Goal: Information Seeking & Learning: Find specific fact

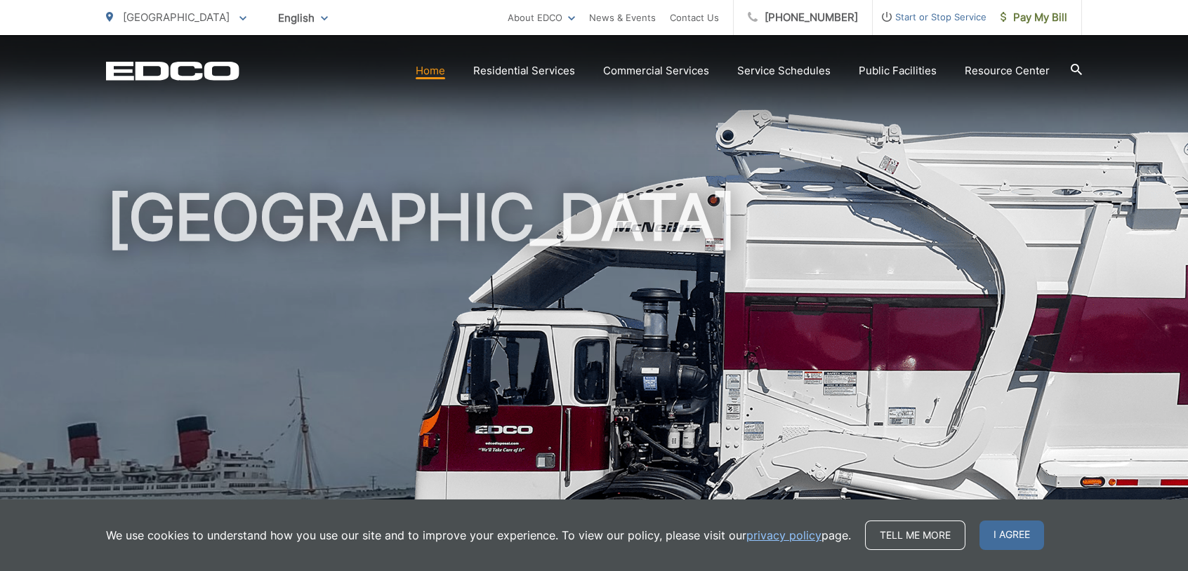
click at [427, 77] on link "Home" at bounding box center [430, 70] width 29 height 17
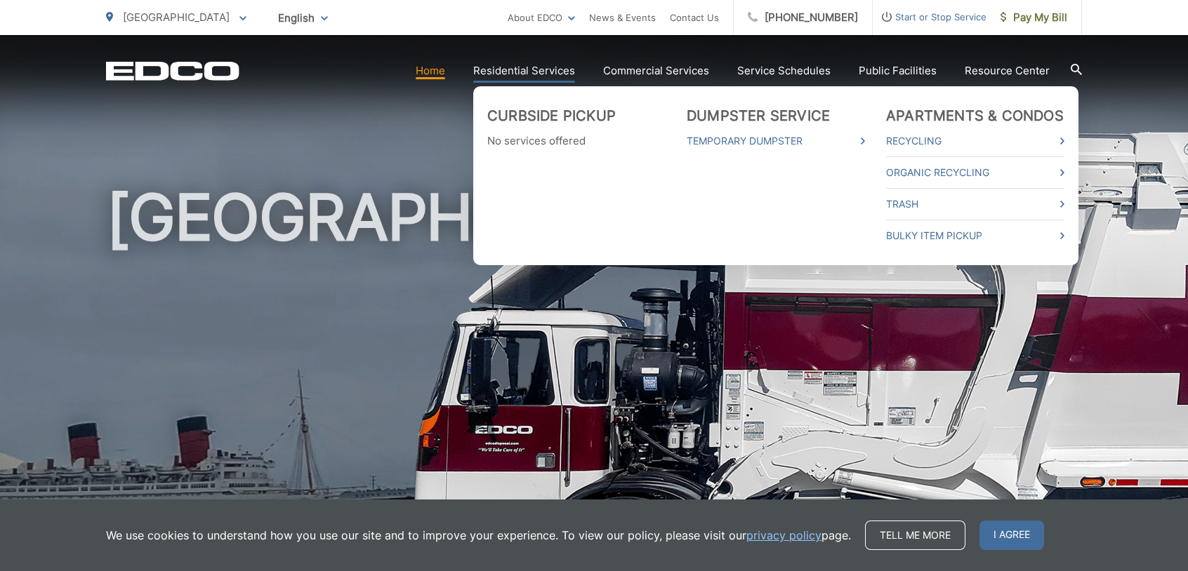
click at [777, 206] on li "Dumpster Service Temporary Dumpster" at bounding box center [775, 175] width 178 height 137
click at [908, 206] on link "Trash" at bounding box center [975, 204] width 178 height 17
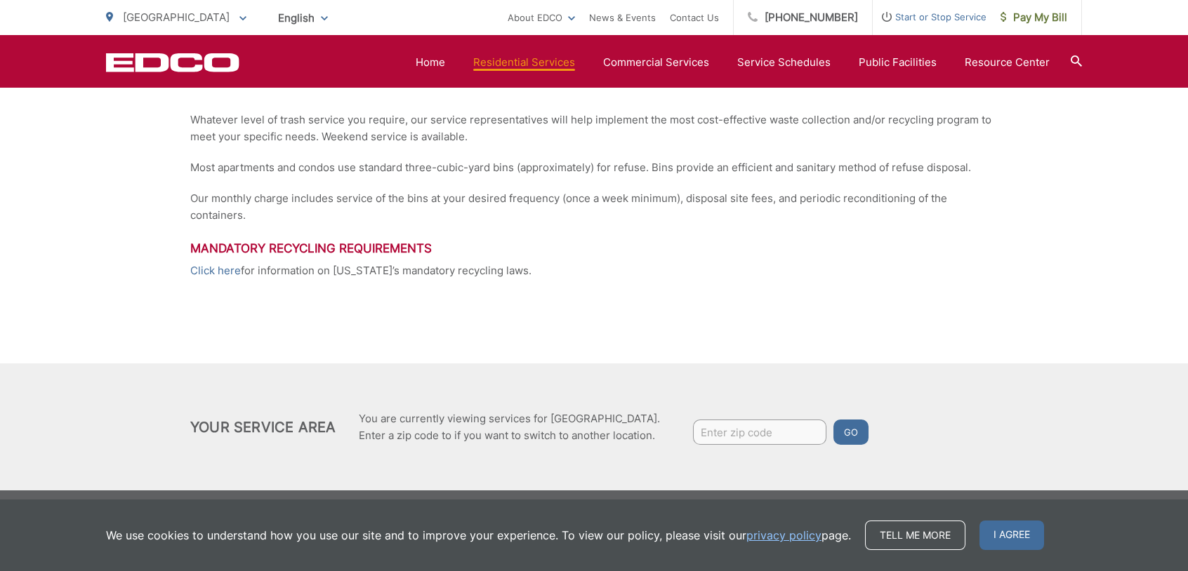
scroll to position [44, 0]
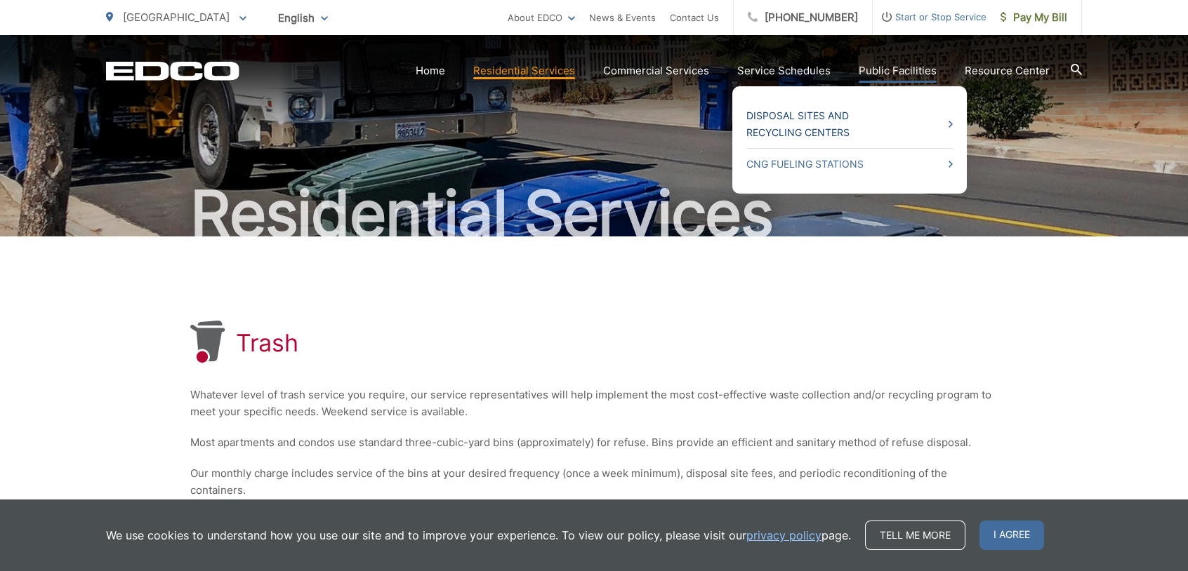
click at [827, 123] on link "Disposal Sites and Recycling Centers" at bounding box center [849, 124] width 206 height 34
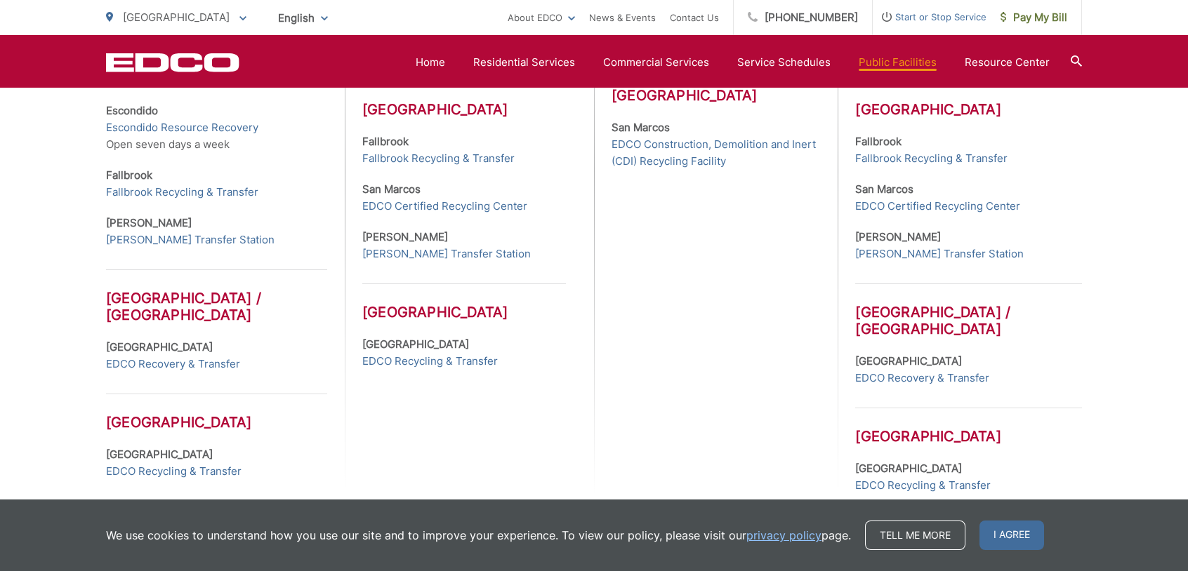
scroll to position [679, 0]
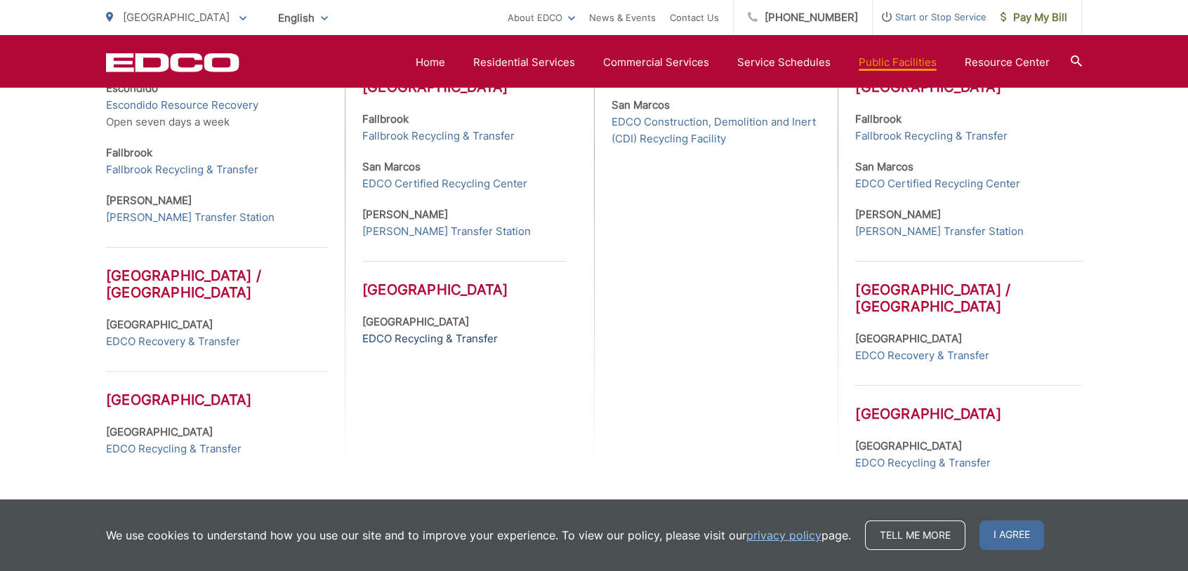
click at [419, 341] on link "EDCO Recycling & Transfer" at bounding box center [429, 339] width 135 height 17
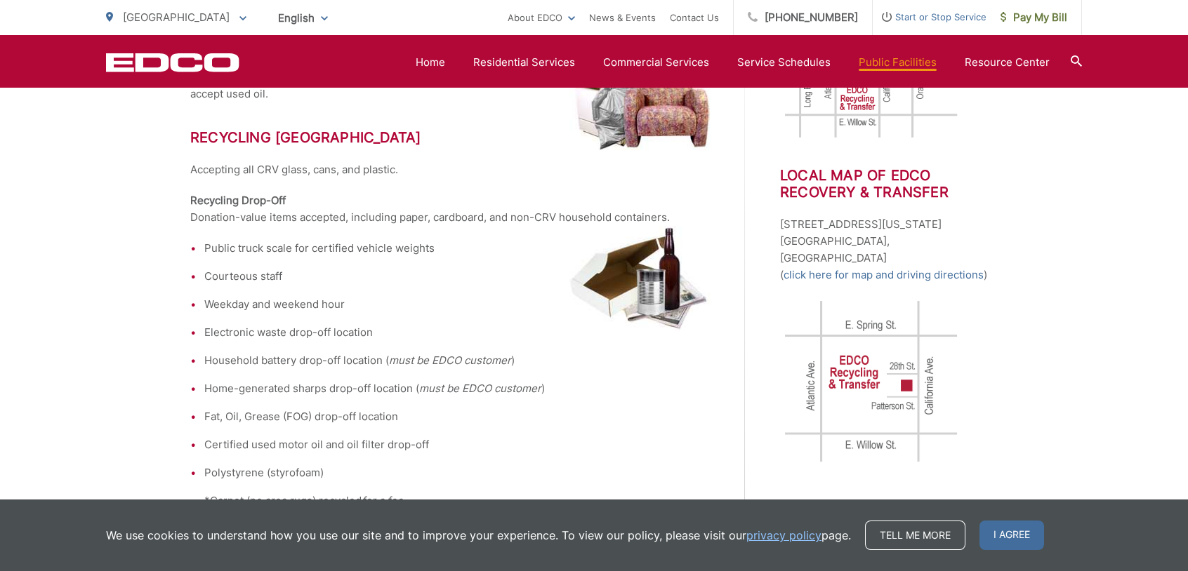
scroll to position [561, 0]
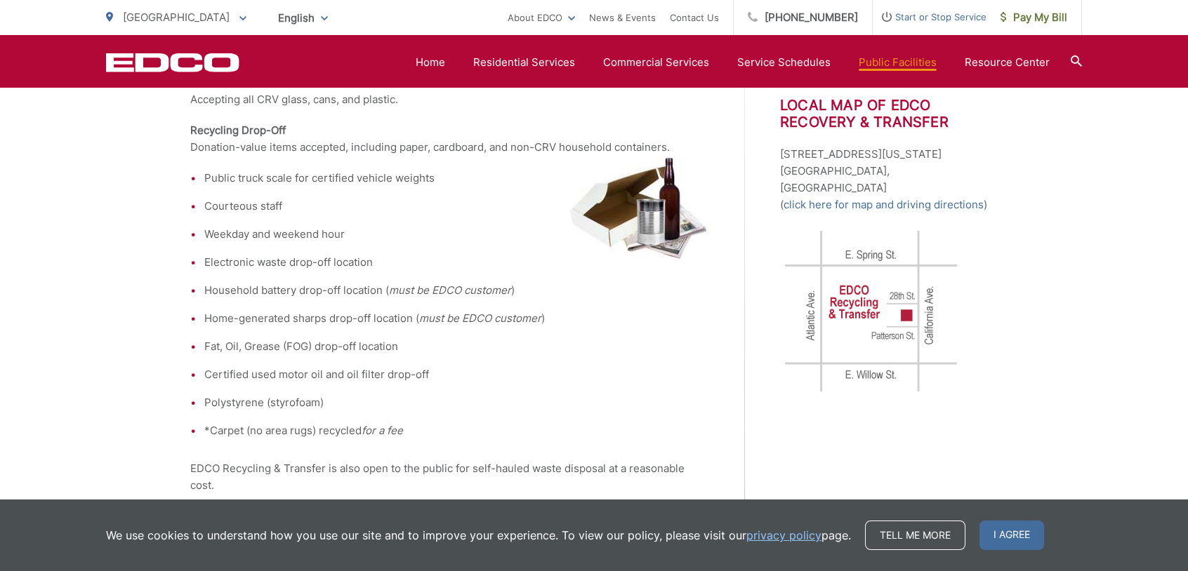
drag, startPoint x: 208, startPoint y: 237, endPoint x: 349, endPoint y: 234, distance: 140.4
click at [349, 234] on li "Weekday and weekend hour" at bounding box center [456, 234] width 505 height 17
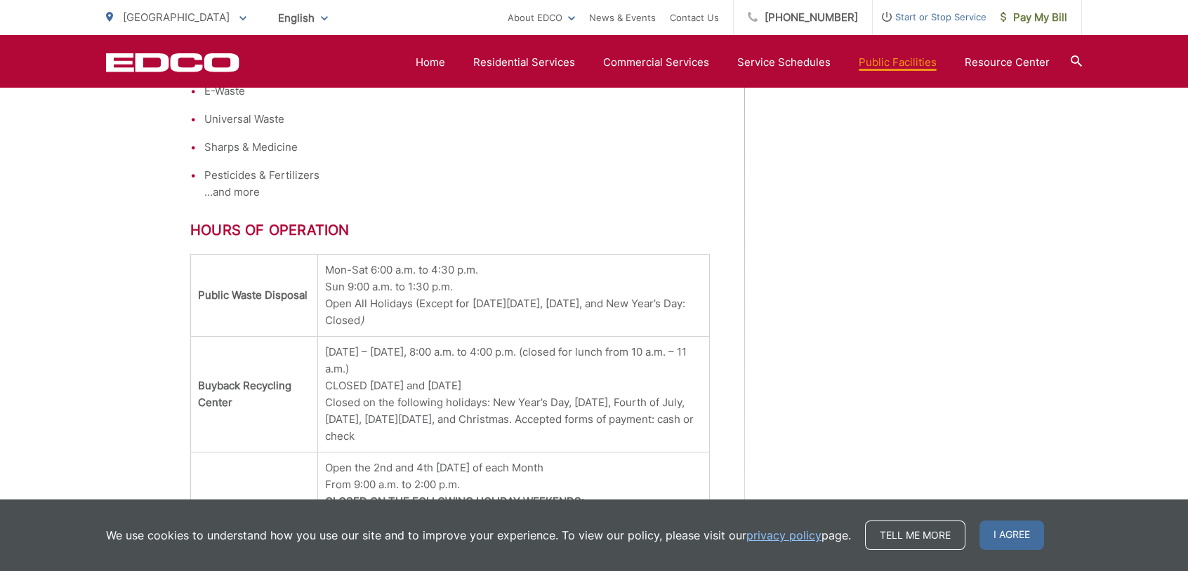
scroll to position [1544, 0]
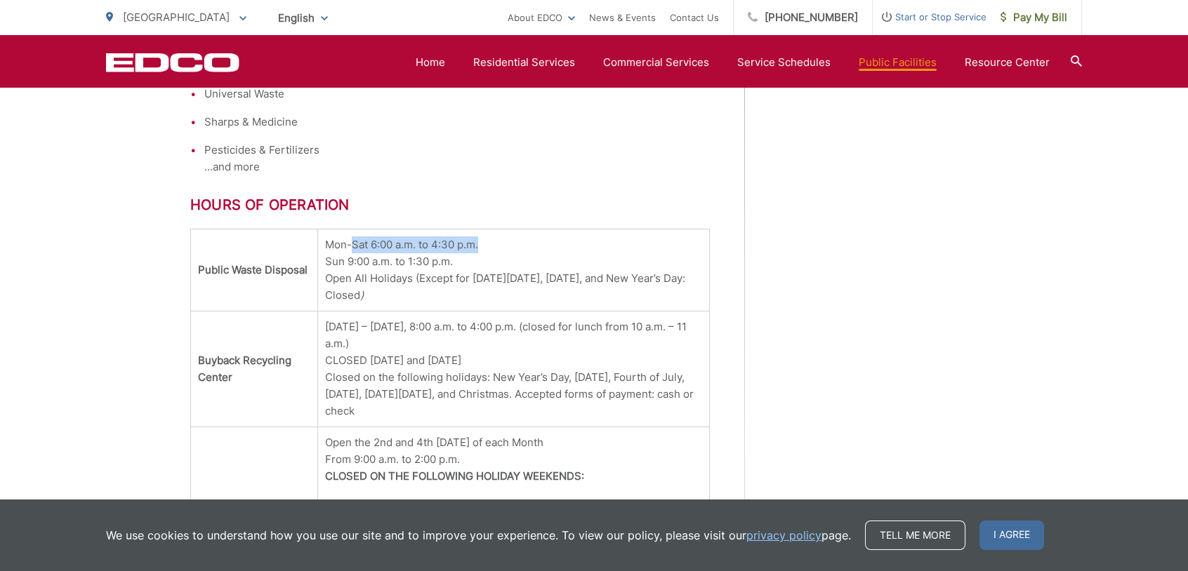
drag, startPoint x: 349, startPoint y: 229, endPoint x: 493, endPoint y: 225, distance: 144.6
click at [493, 230] on td "Mon-Sat 6:00 a.m. to 4:30 p.m. Sun 9:00 a.m. to 1:30 p.m. Open All Holidays (Ex…" at bounding box center [514, 271] width 392 height 82
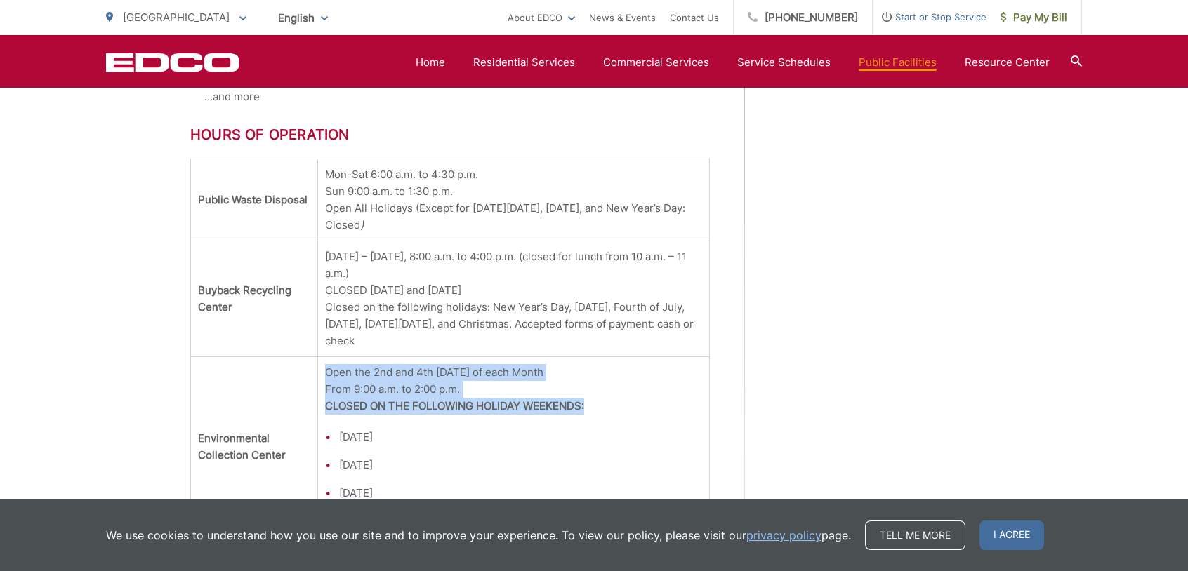
drag, startPoint x: 320, startPoint y: 359, endPoint x: 610, endPoint y: 382, distance: 290.7
click at [610, 382] on td "Open the 2nd and 4th [DATE] of each Month From 9:00 a.m. to 2:00 p.m. CLOSED ON…" at bounding box center [514, 447] width 392 height 180
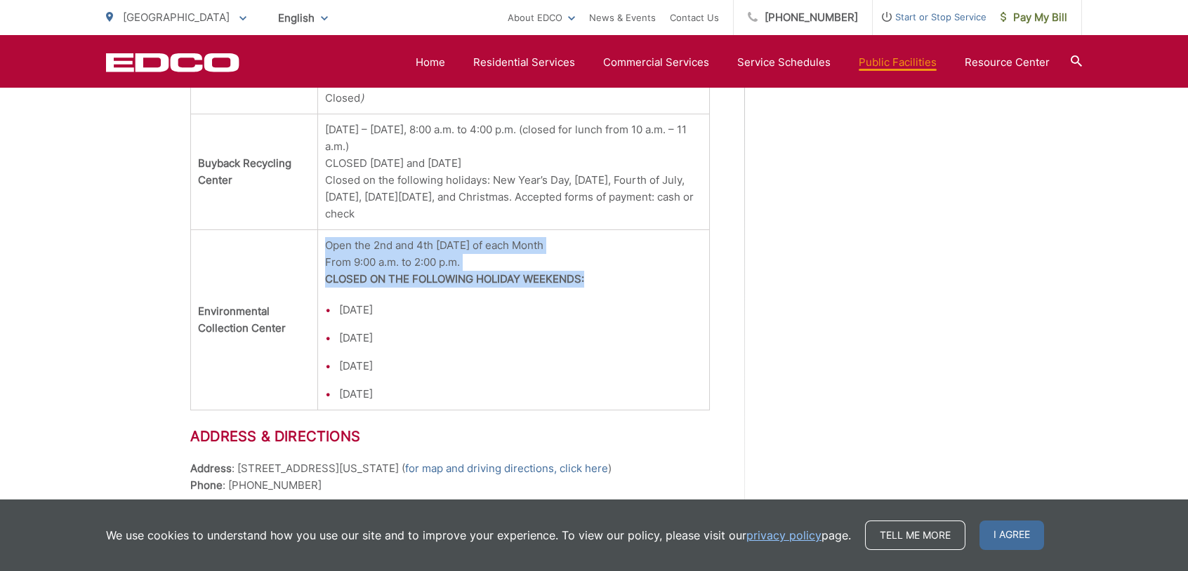
scroll to position [1755, 0]
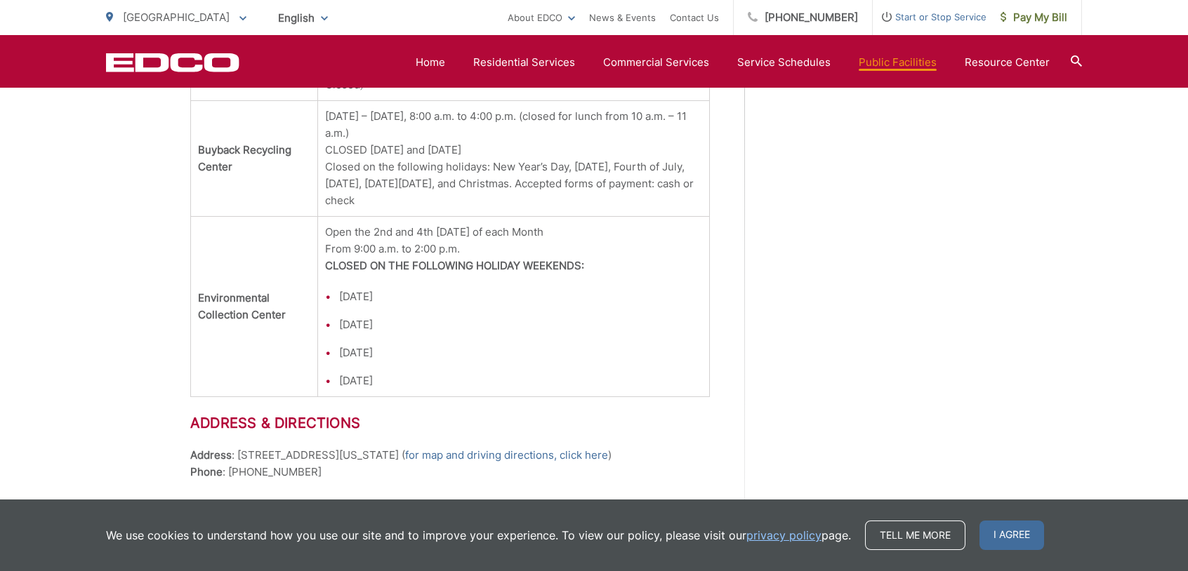
click at [552, 350] on ul "[DATE] [DATE] [DATE] [DATE]" at bounding box center [513, 338] width 377 height 101
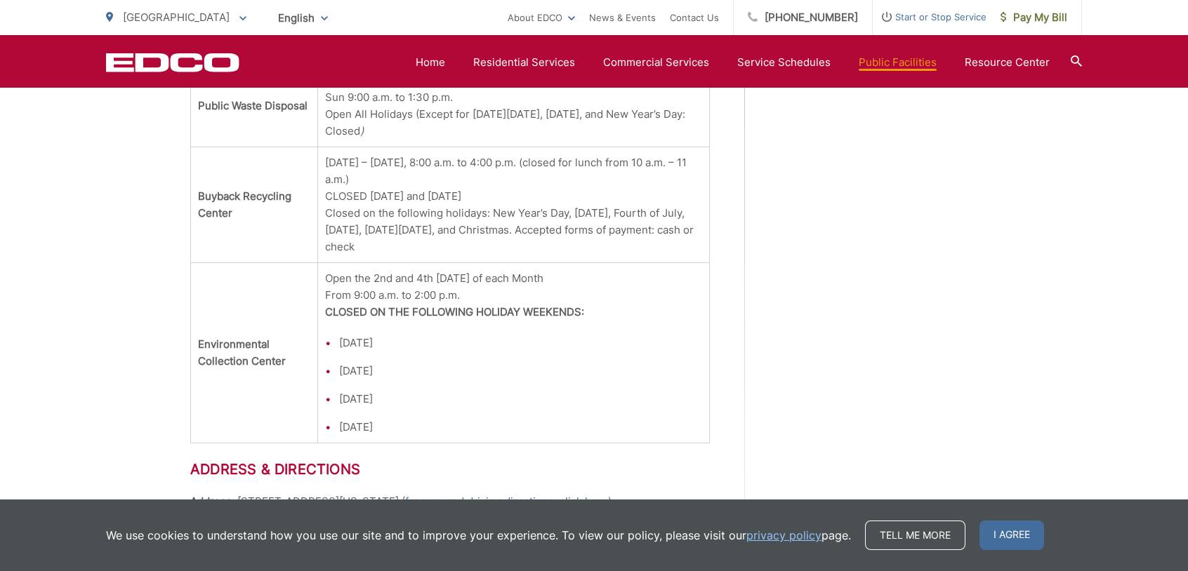
scroll to position [1684, 0]
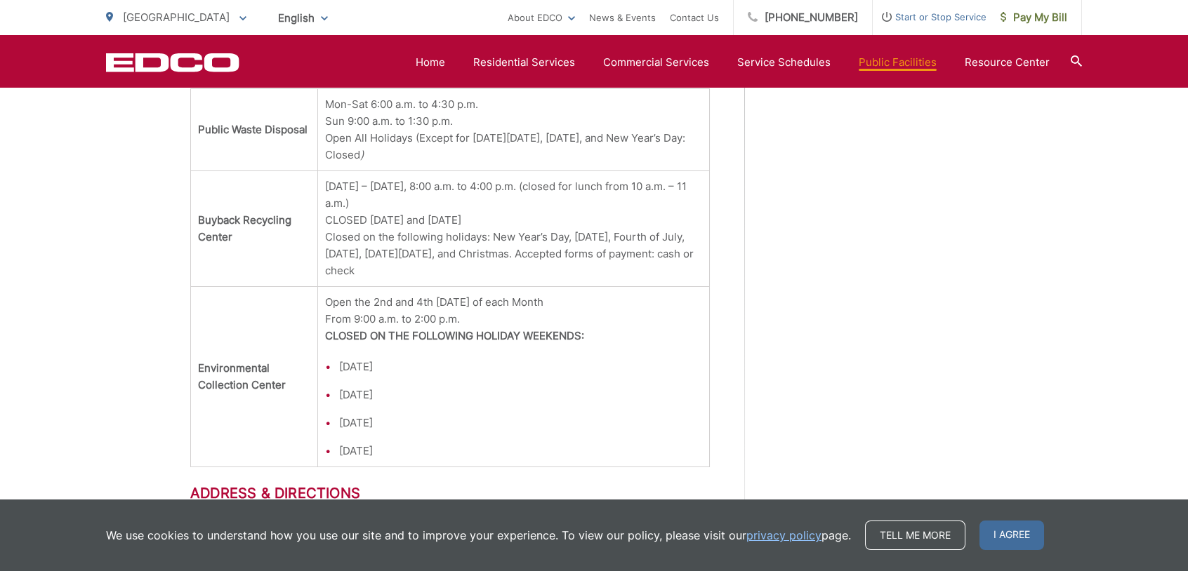
drag, startPoint x: 328, startPoint y: 373, endPoint x: 458, endPoint y: 373, distance: 129.8
click at [458, 387] on li "[DATE]" at bounding box center [520, 395] width 363 height 17
drag, startPoint x: 458, startPoint y: 373, endPoint x: 404, endPoint y: 317, distance: 77.4
click at [404, 329] on strong "CLOSED ON THE FOLLOWING HOLIDAY WEEKENDS:" at bounding box center [454, 335] width 259 height 13
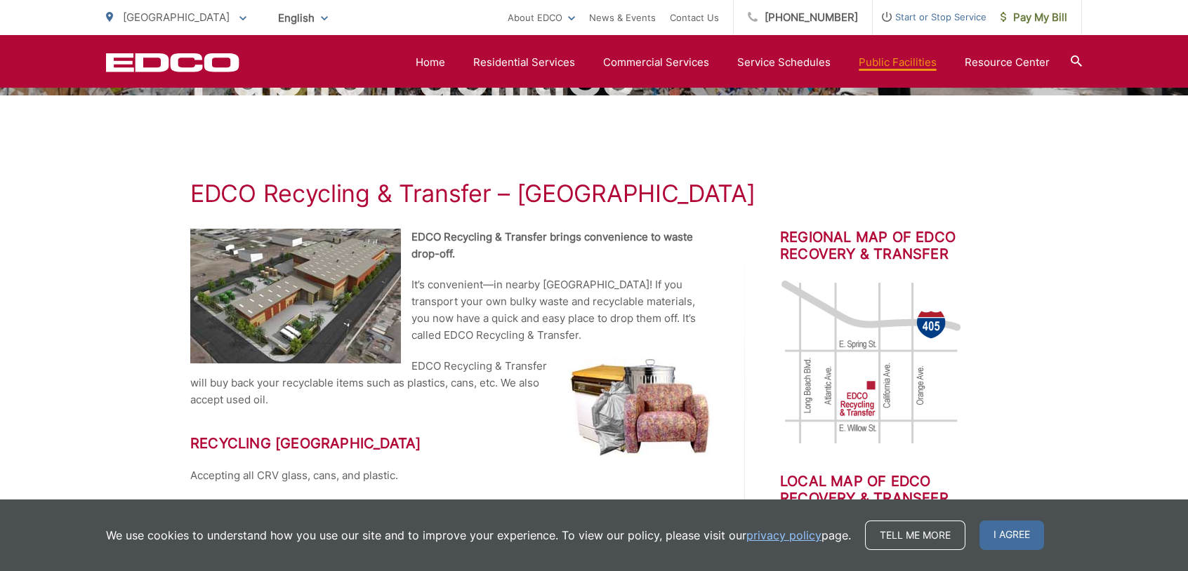
scroll to position [0, 0]
